Goal: Task Accomplishment & Management: Manage account settings

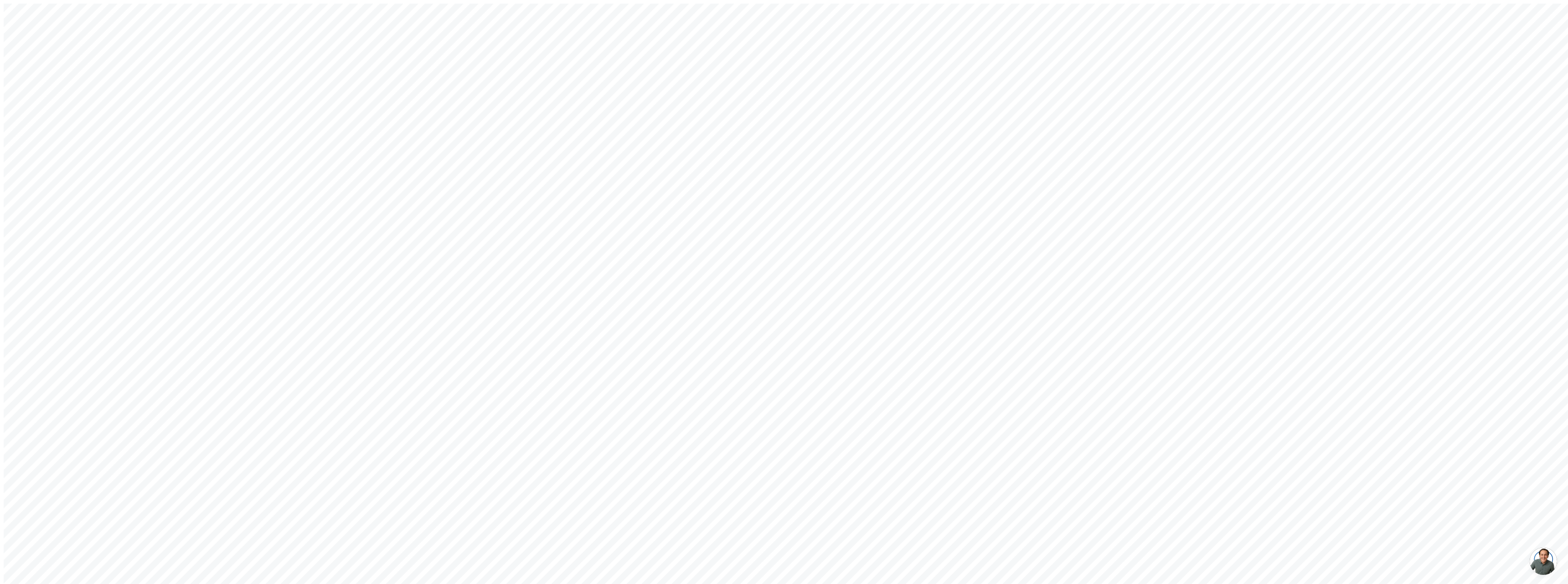
type input "[EMAIL_ADDRESS][DOMAIN_NAME]"
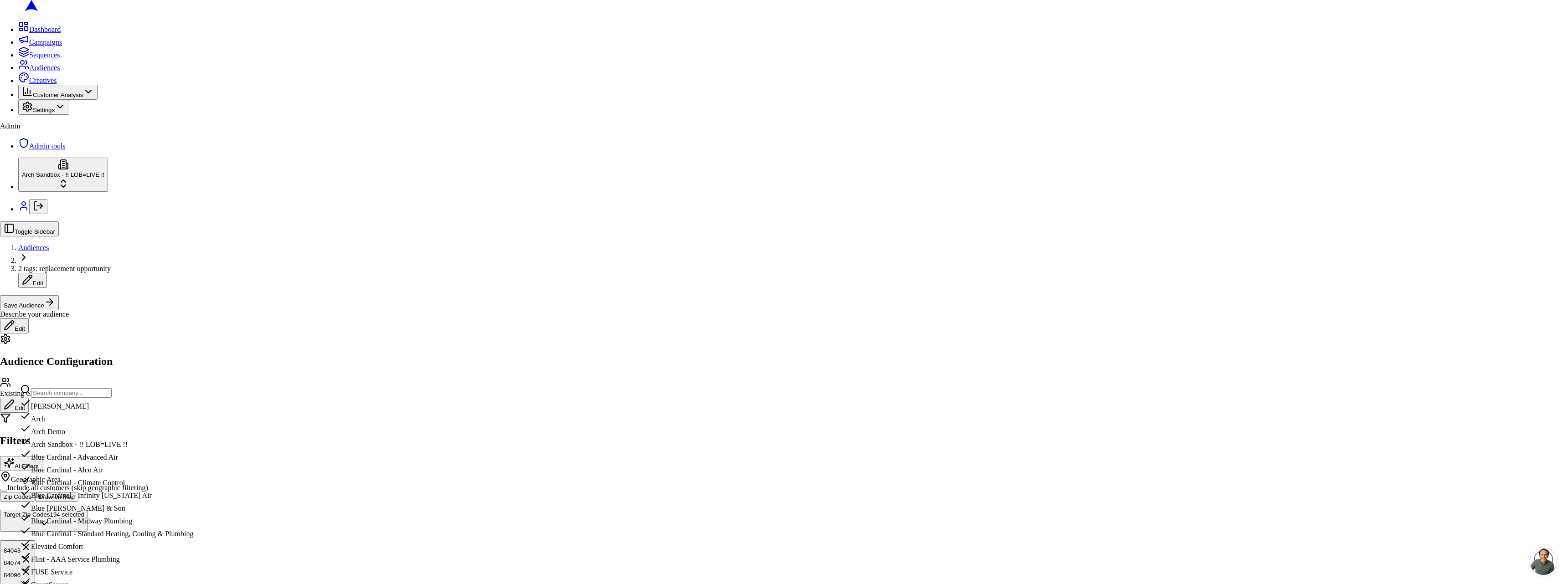
click at [65, 389] on input "text" at bounding box center [71, 393] width 81 height 10
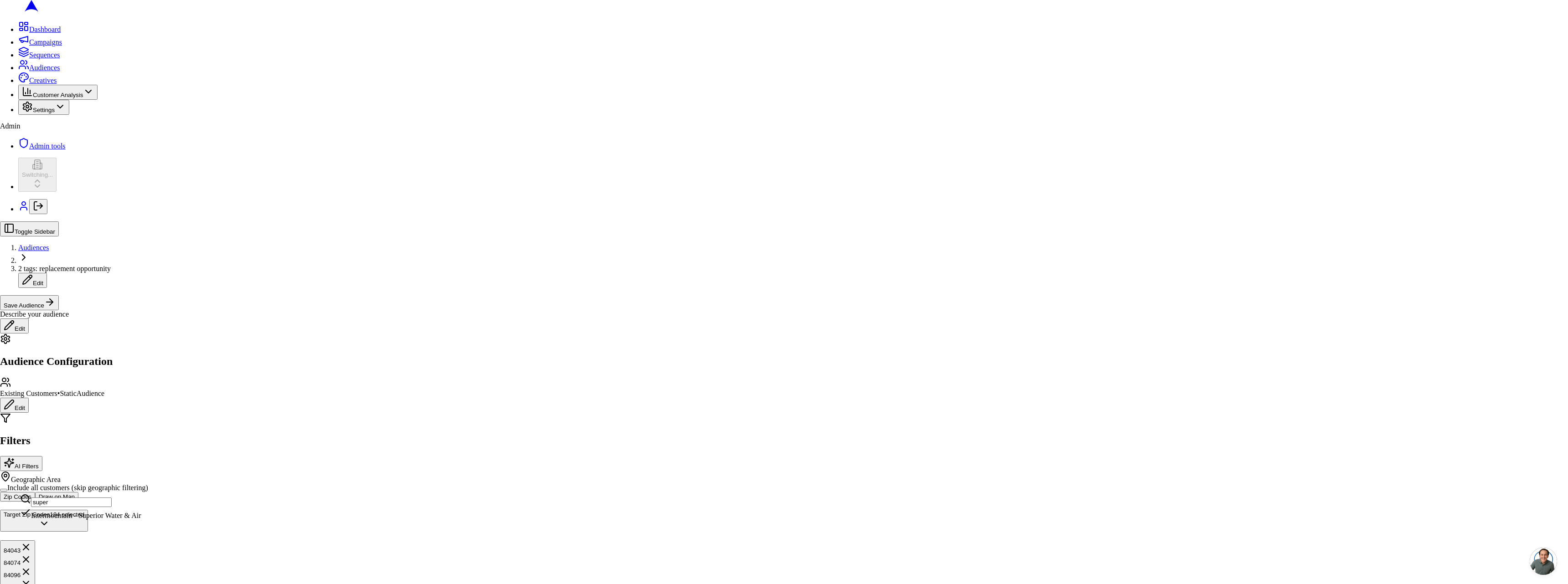
type input "super"
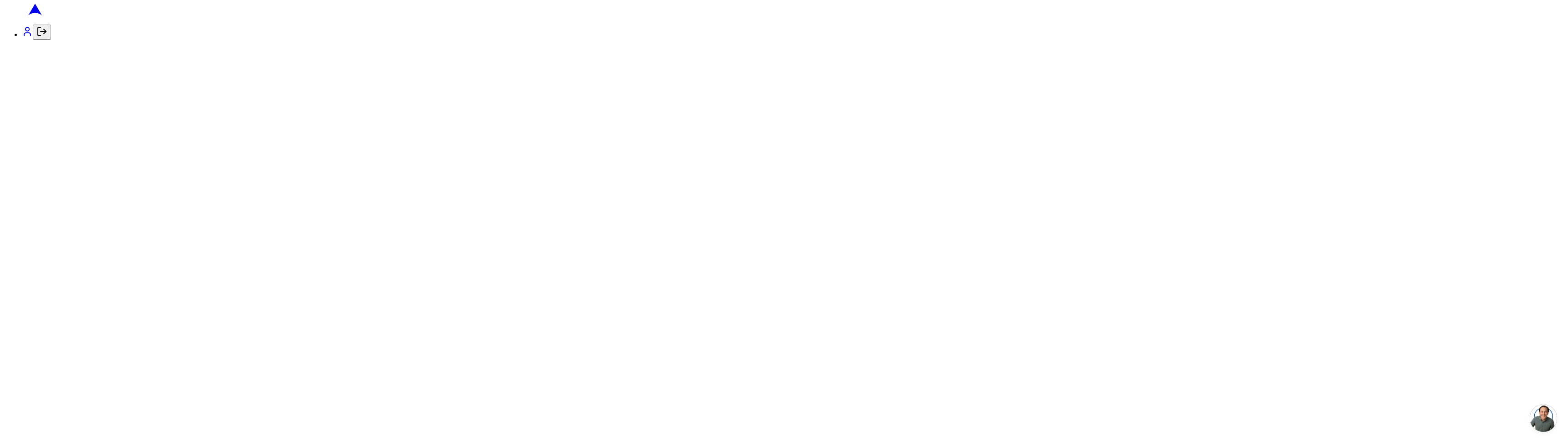
click at [37, 37] on icon "Log out" at bounding box center [42, 32] width 11 height 11
type input "[EMAIL_ADDRESS][DOMAIN_NAME]"
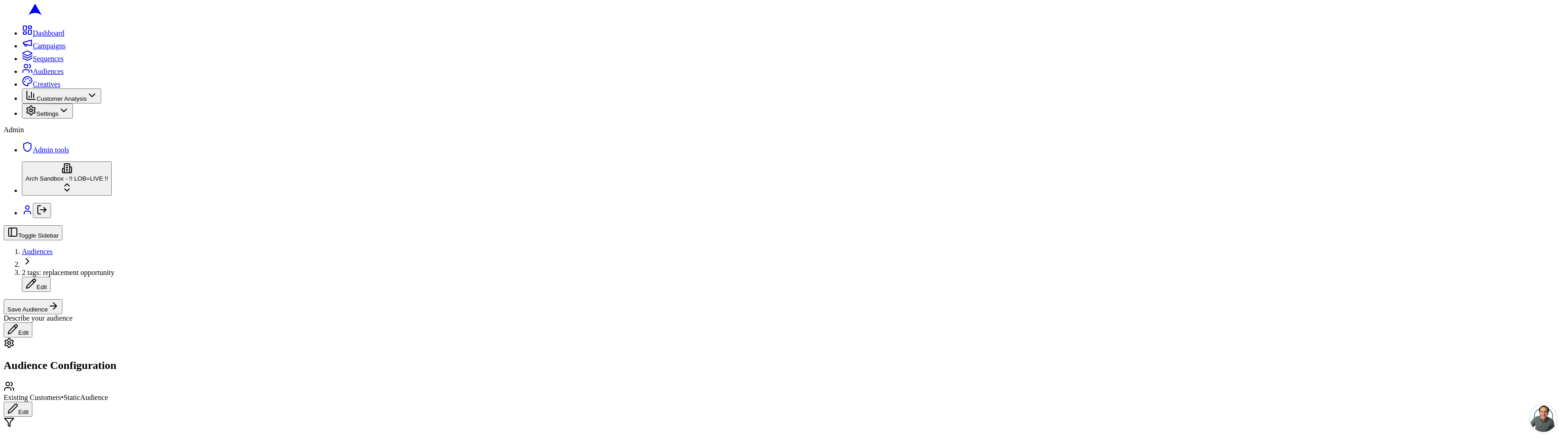
scroll to position [192, 0]
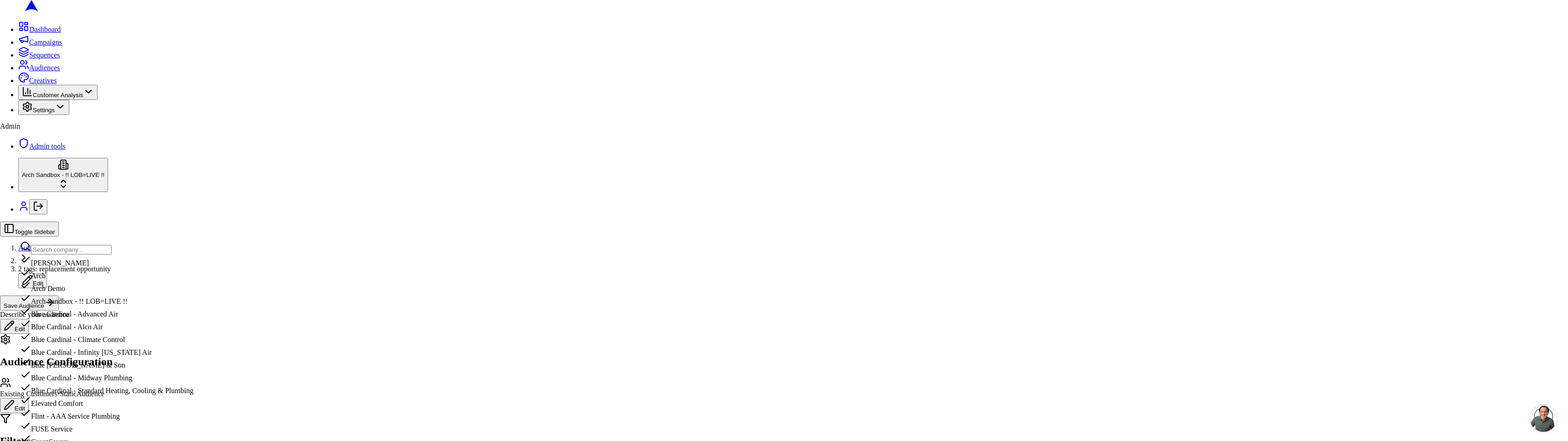
click at [65, 252] on input "text" at bounding box center [71, 250] width 81 height 10
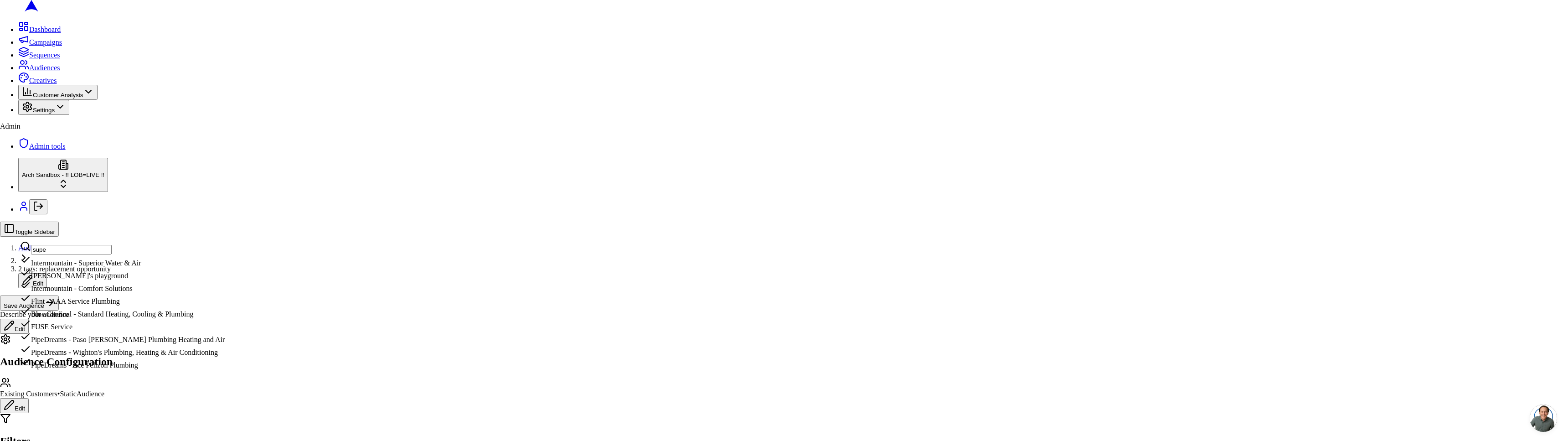
type input "super"
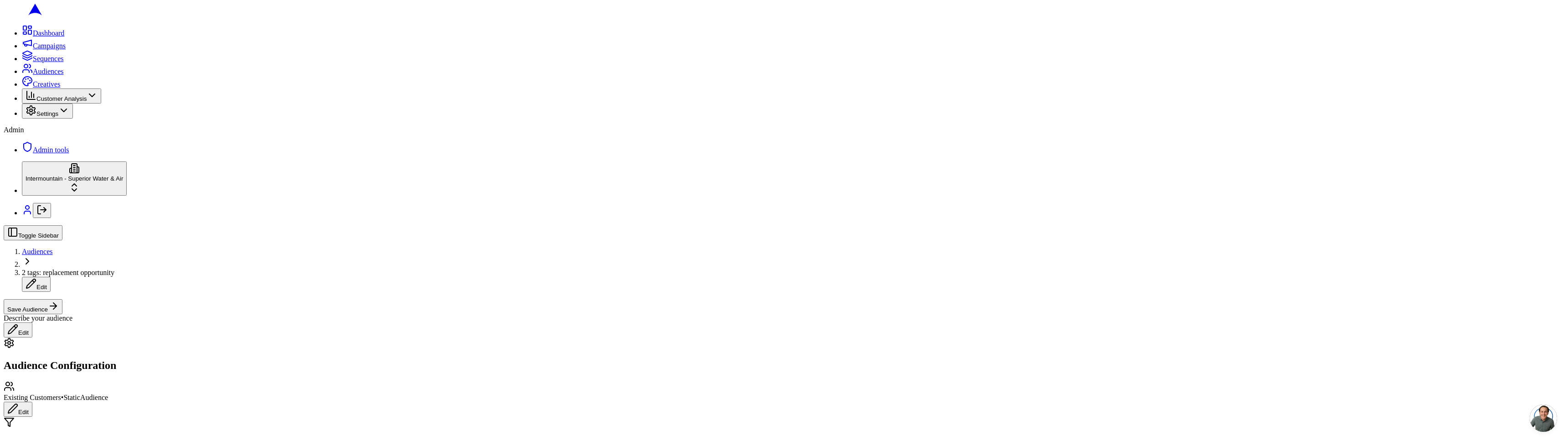
type input "hvac"
click at [124, 364] on div "Replacement Opportunity +10 (HVAC)" at bounding box center [114, 357] width 126 height 13
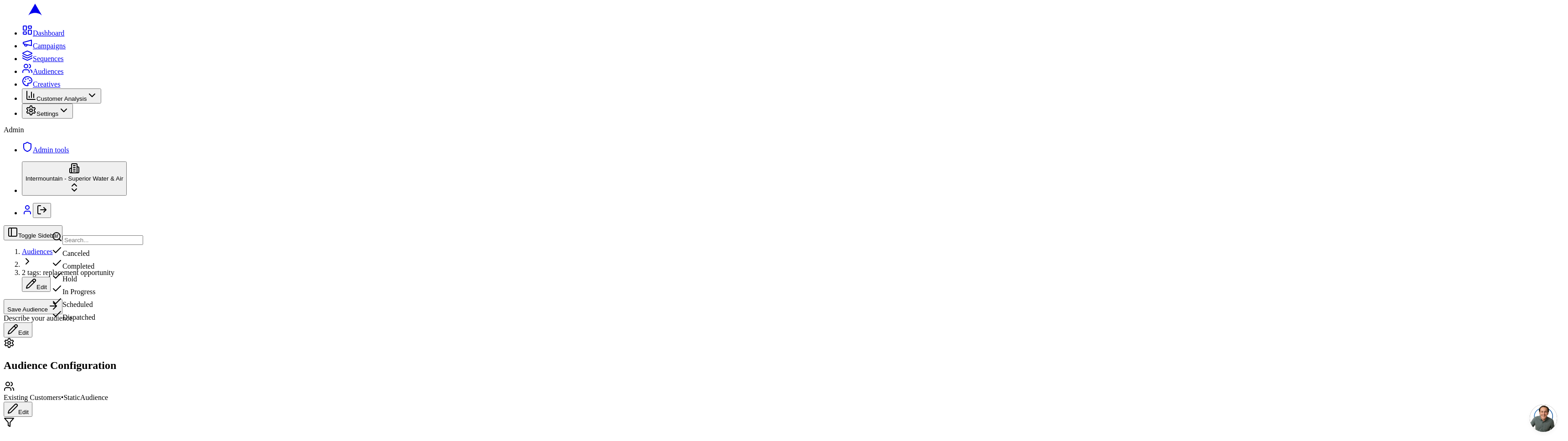
click at [105, 309] on div "Scheduled" at bounding box center [97, 302] width 92 height 13
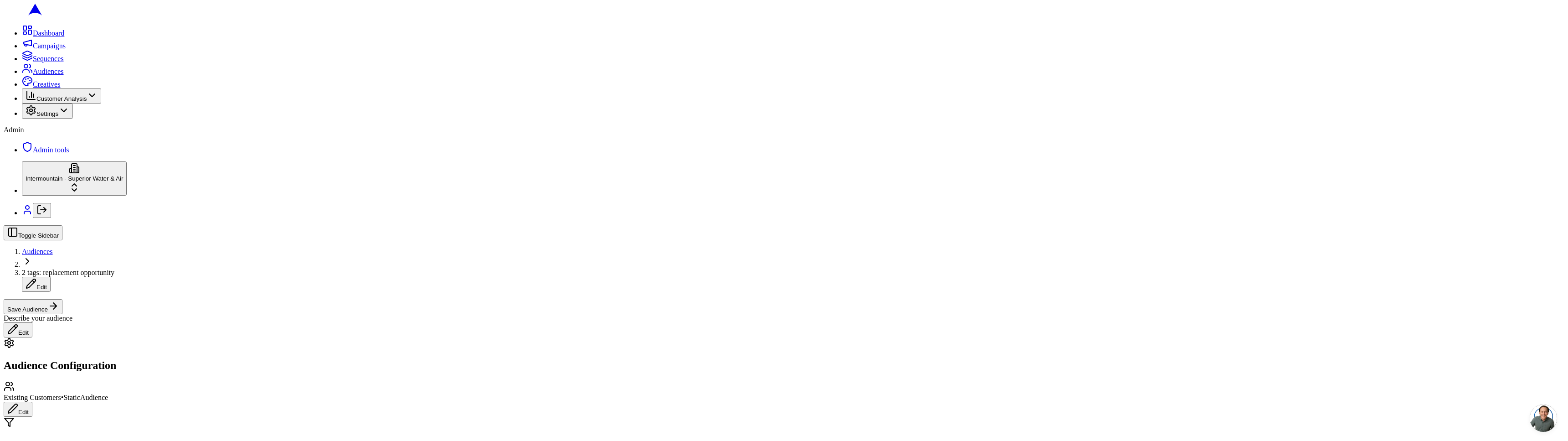
copy span "Updating preview..."
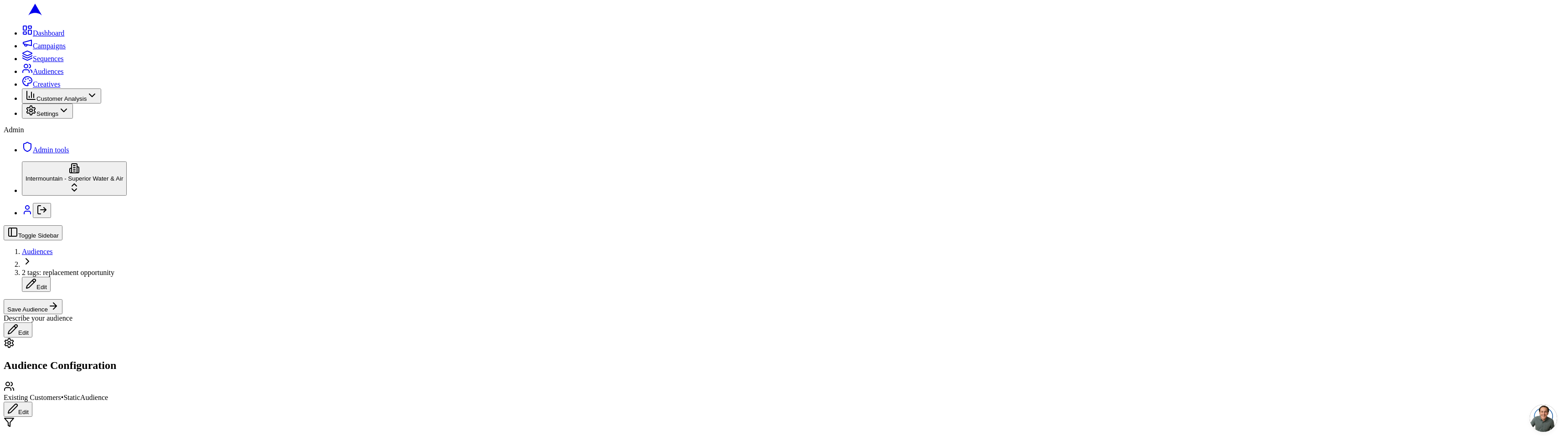
type button "on"
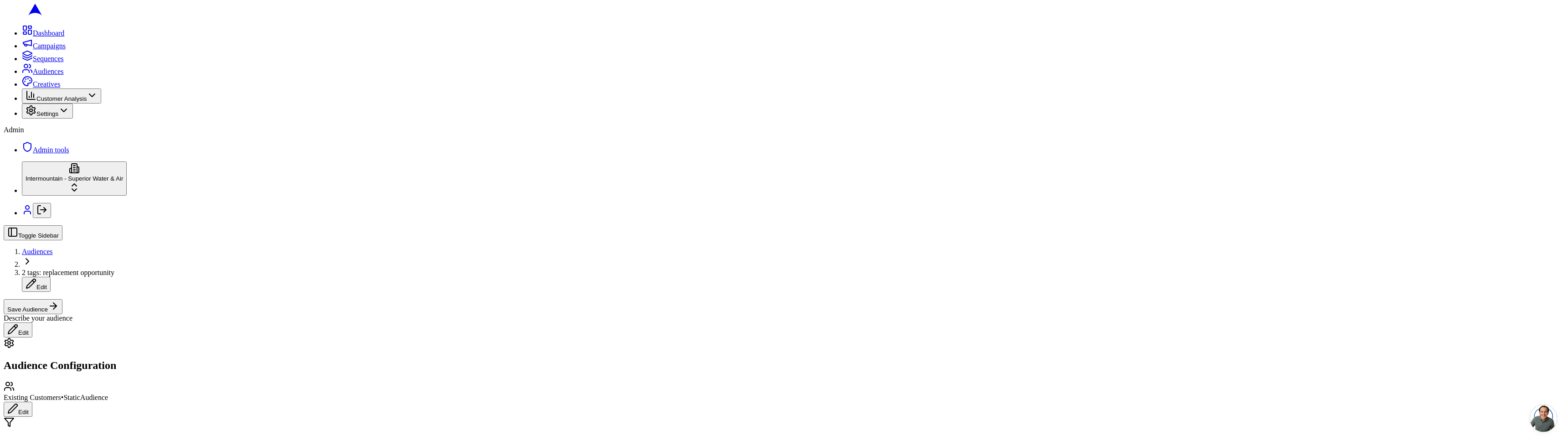
scroll to position [0, 0]
